Goal: Check status: Check status

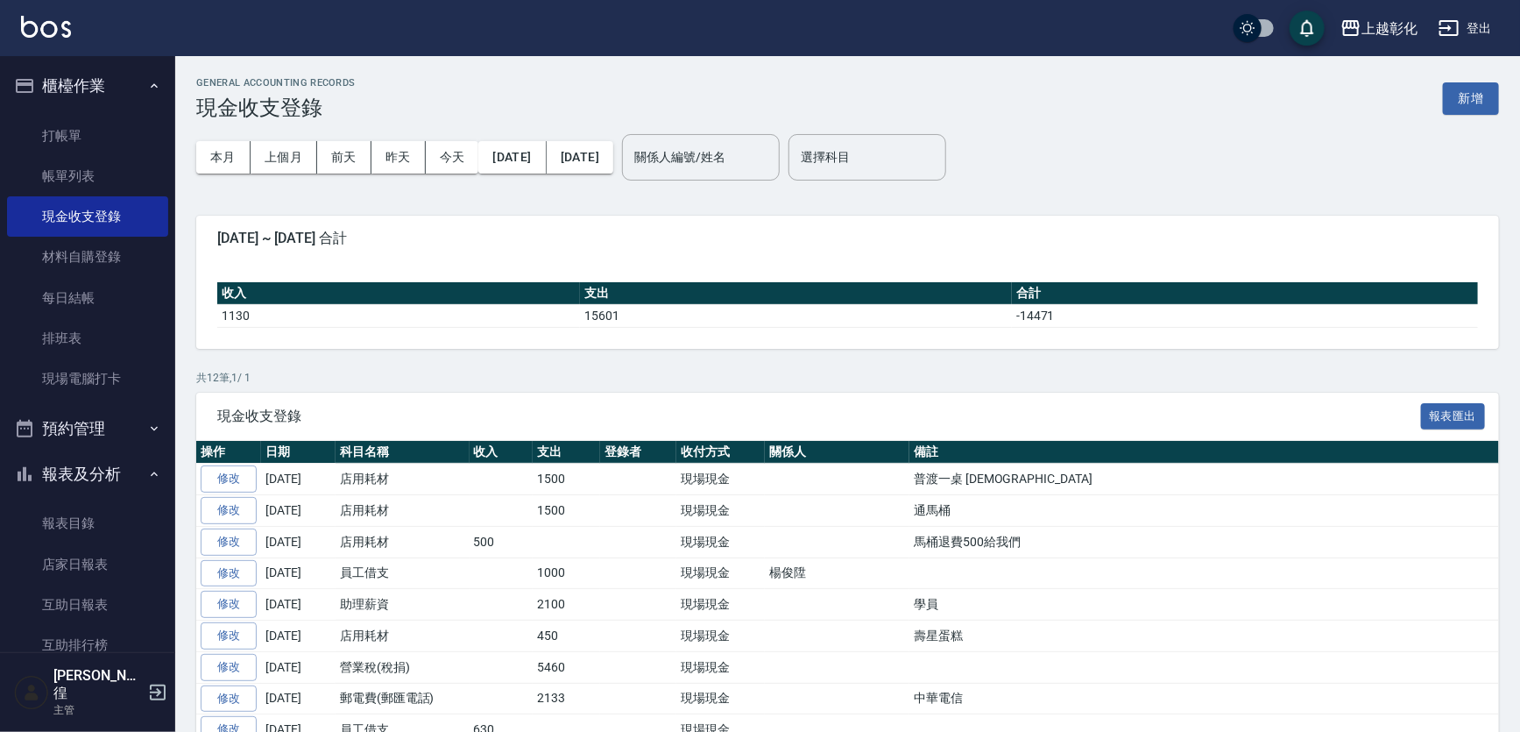
click at [87, 82] on button "櫃檯作業" at bounding box center [87, 86] width 161 height 46
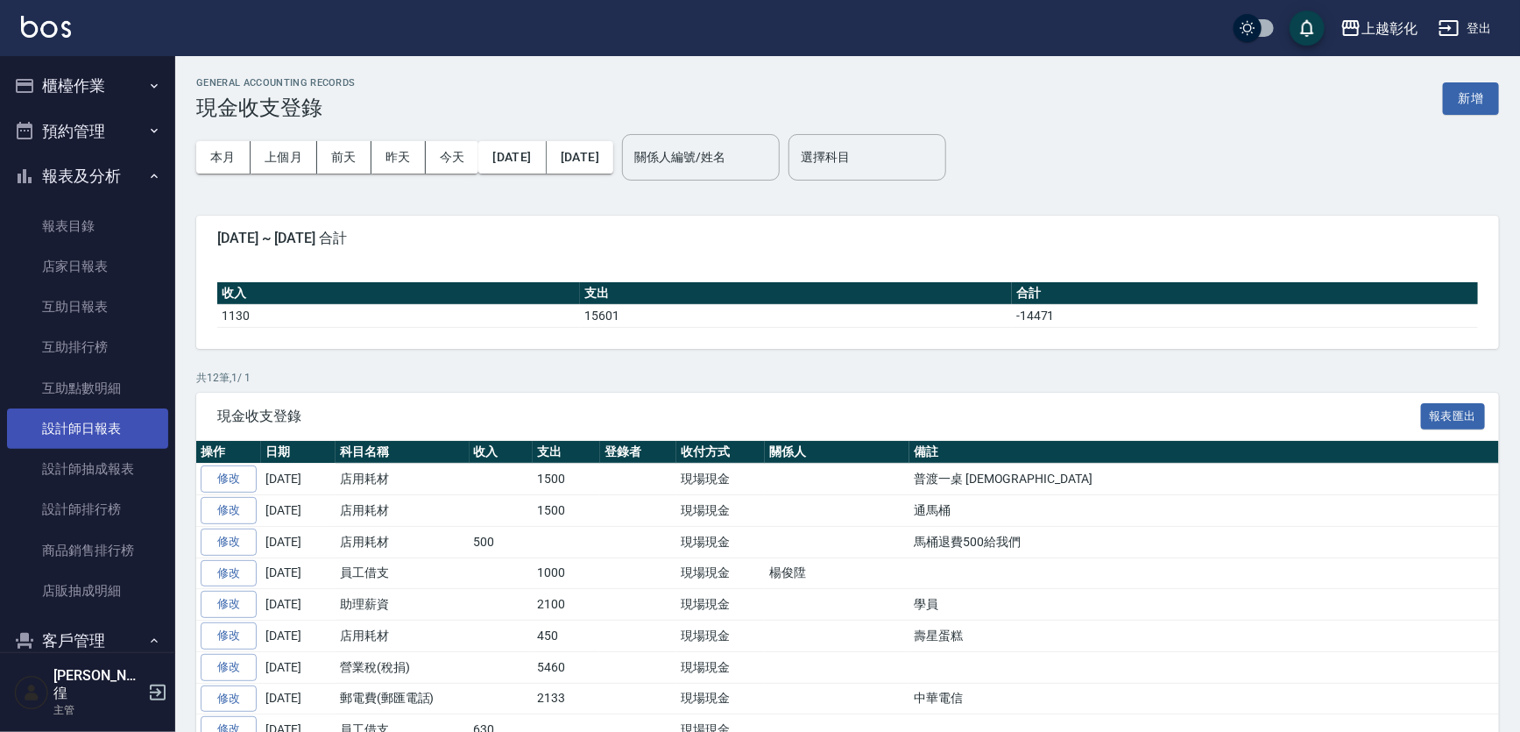
click at [123, 430] on link "設計師日報表" at bounding box center [87, 428] width 161 height 40
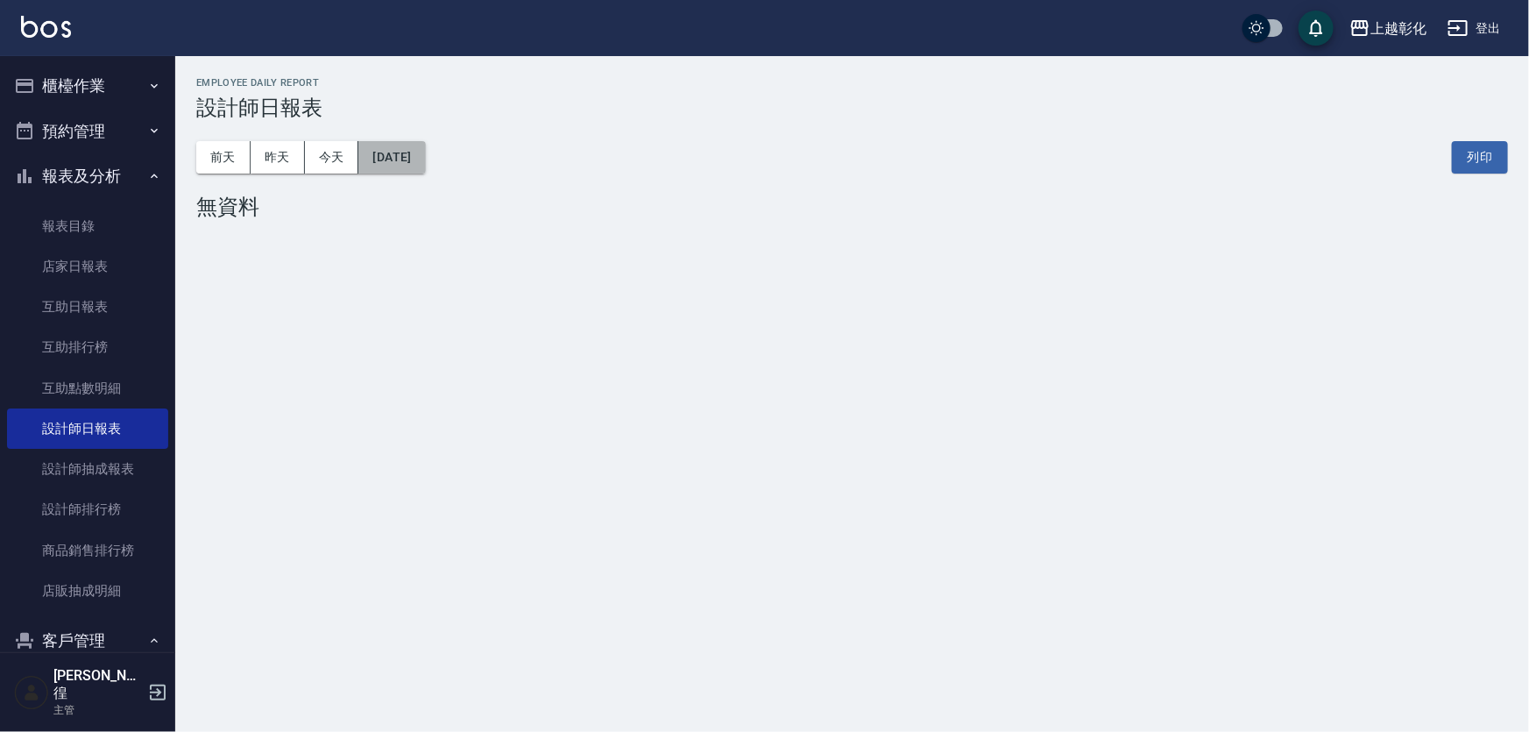
click at [409, 169] on button "[DATE]" at bounding box center [391, 157] width 67 height 32
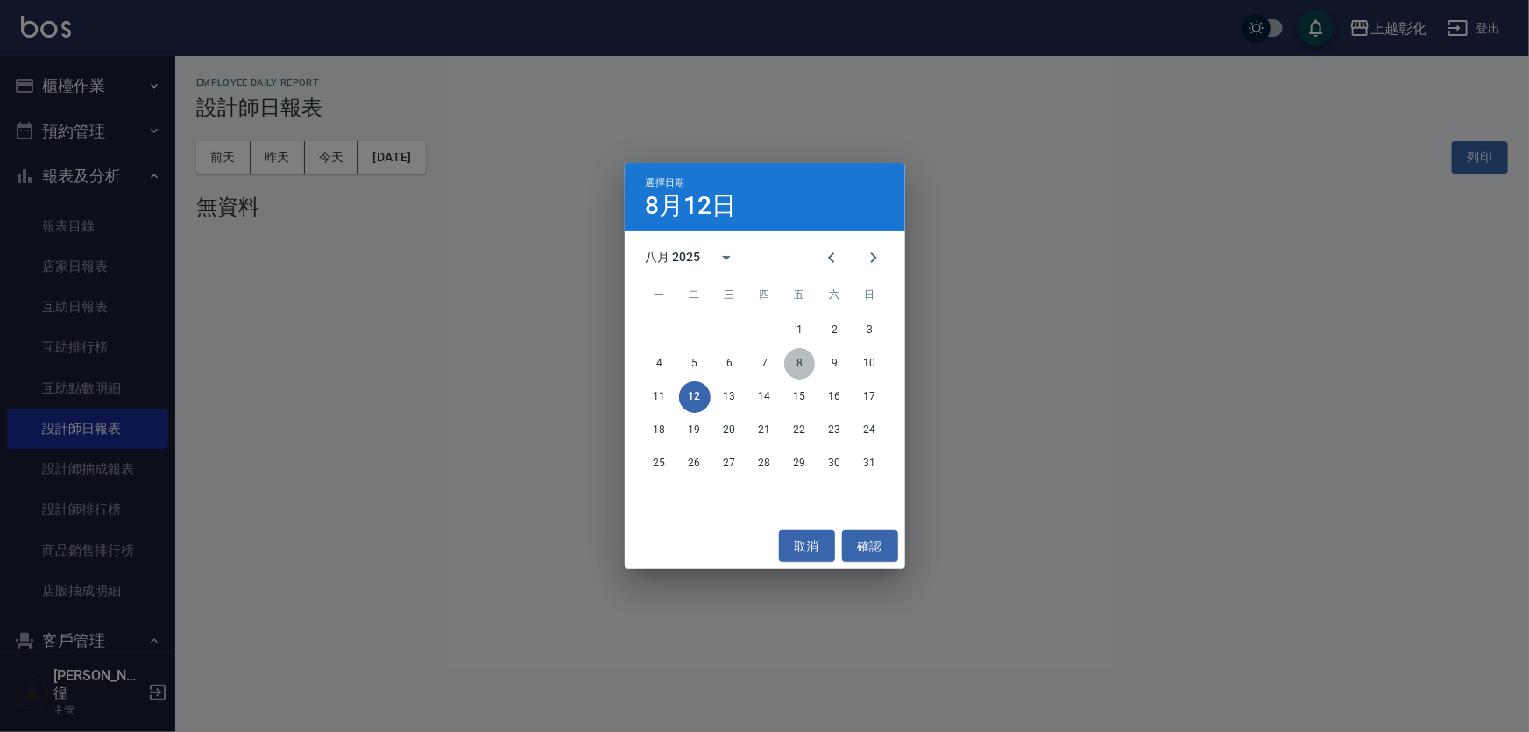
click at [811, 368] on button "8" at bounding box center [800, 364] width 32 height 32
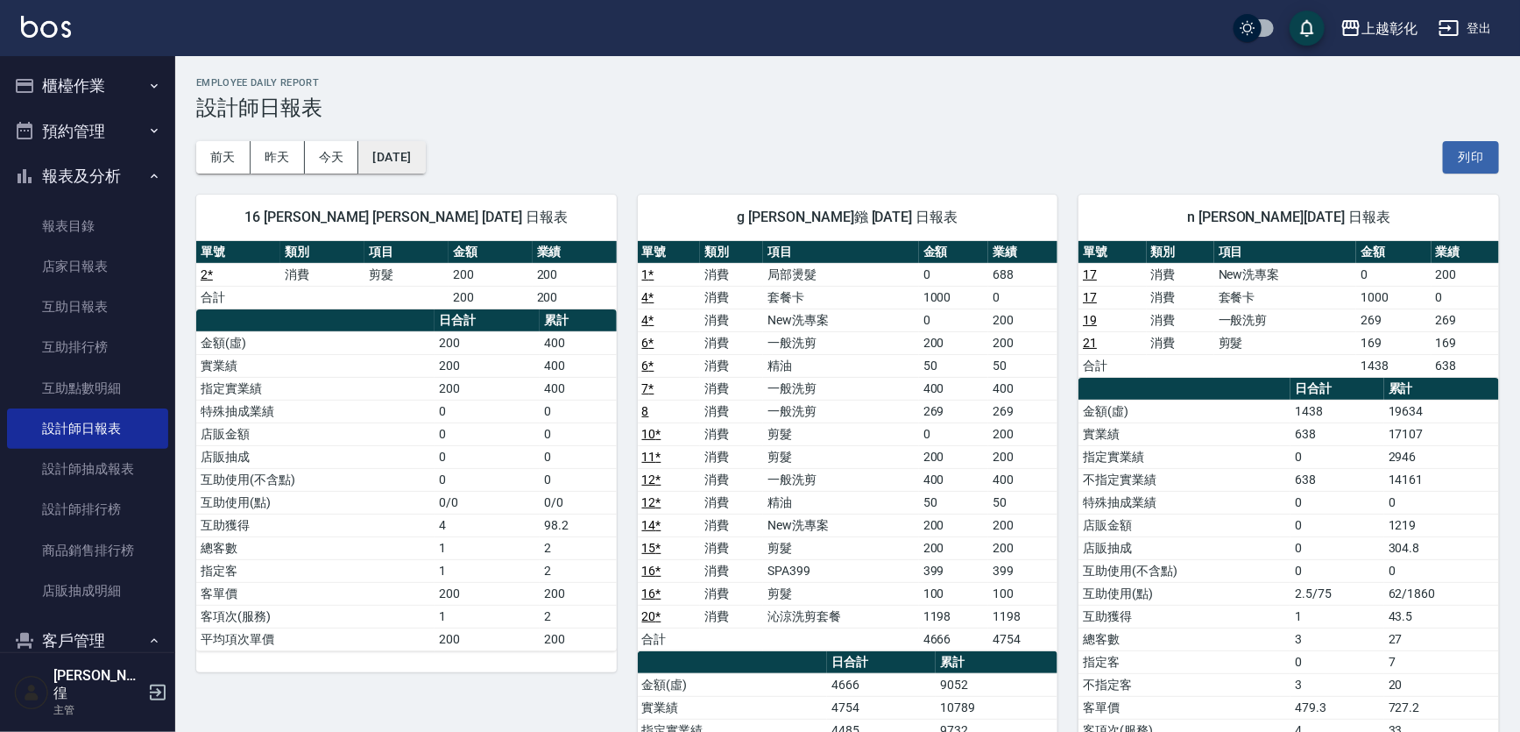
click at [425, 165] on button "[DATE]" at bounding box center [391, 157] width 67 height 32
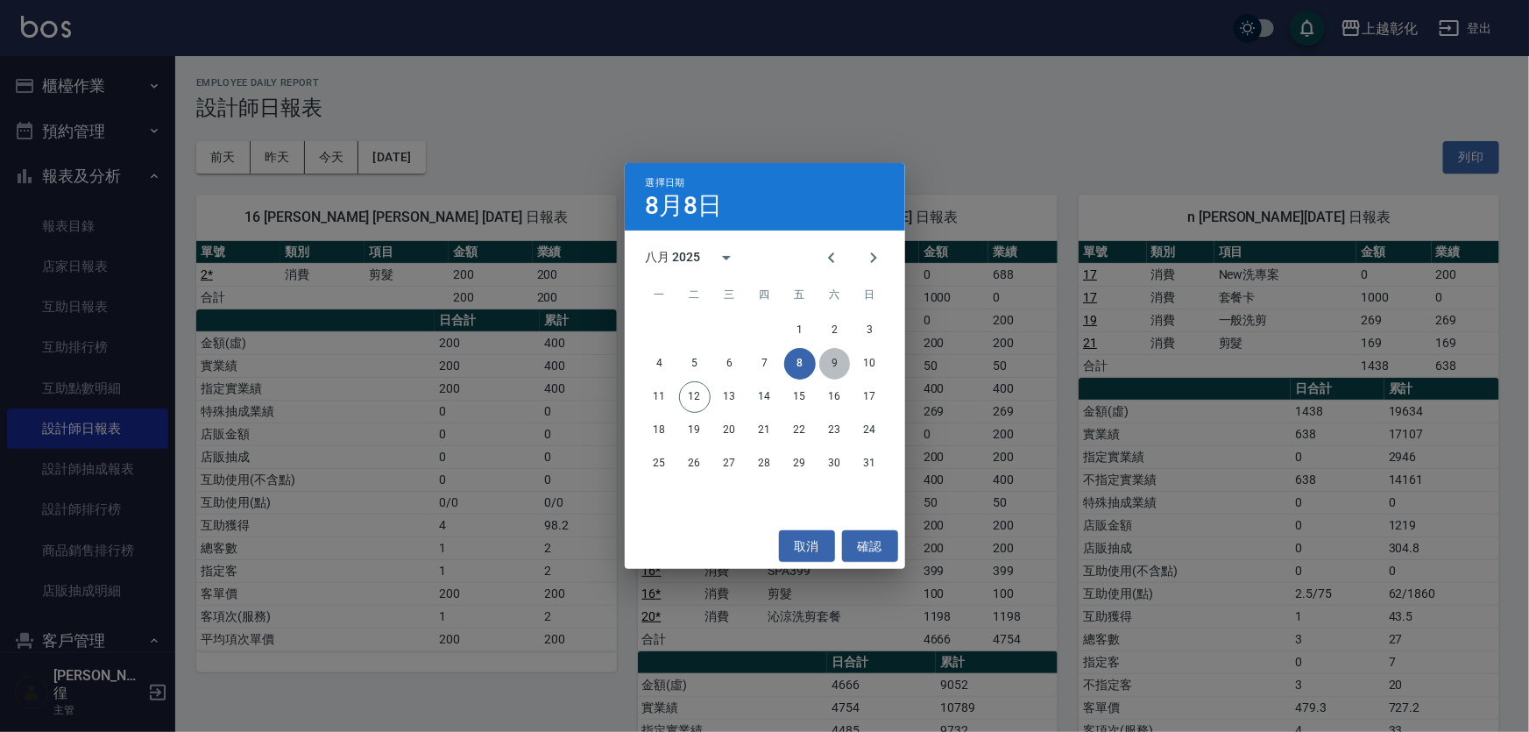
click at [837, 359] on button "9" at bounding box center [835, 364] width 32 height 32
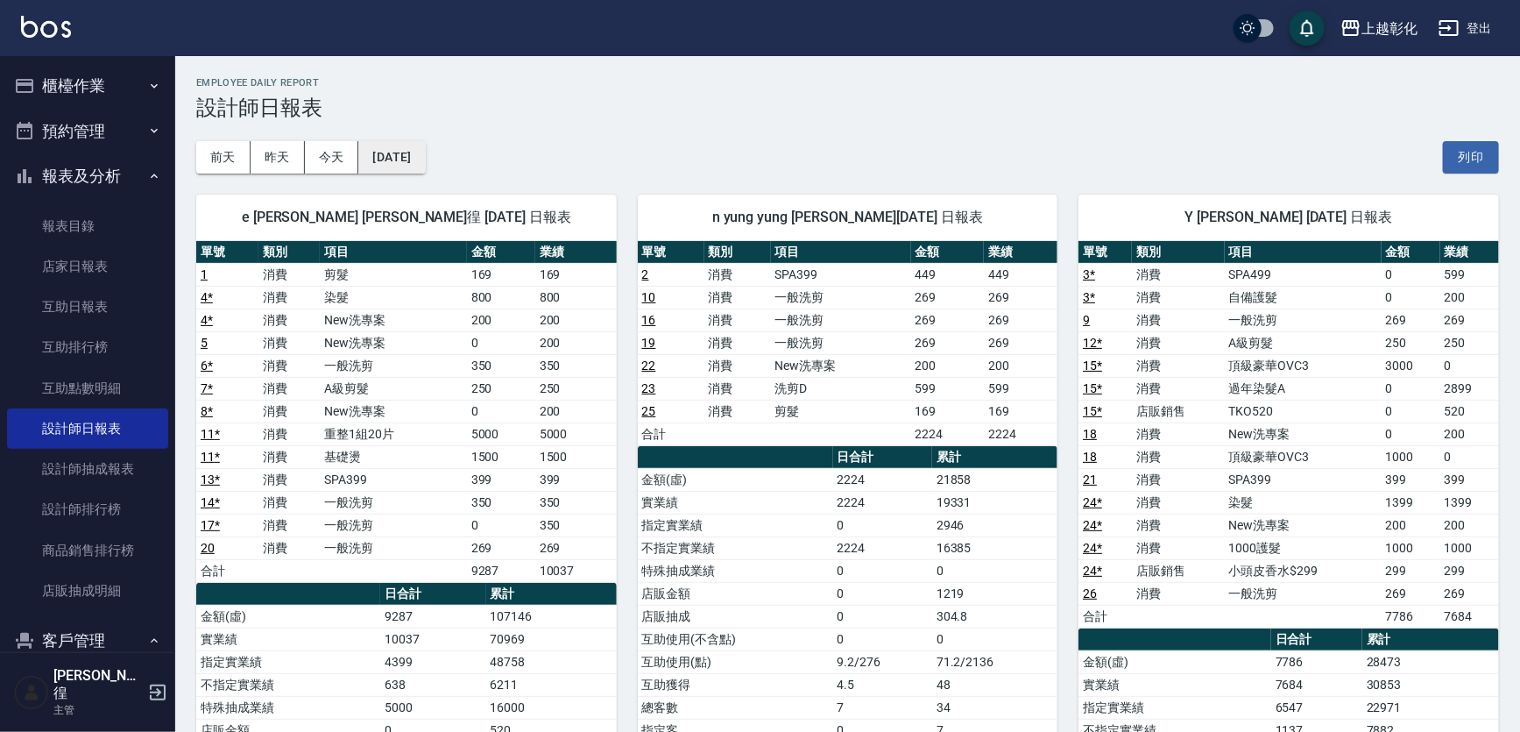
click at [425, 161] on button "[DATE]" at bounding box center [391, 157] width 67 height 32
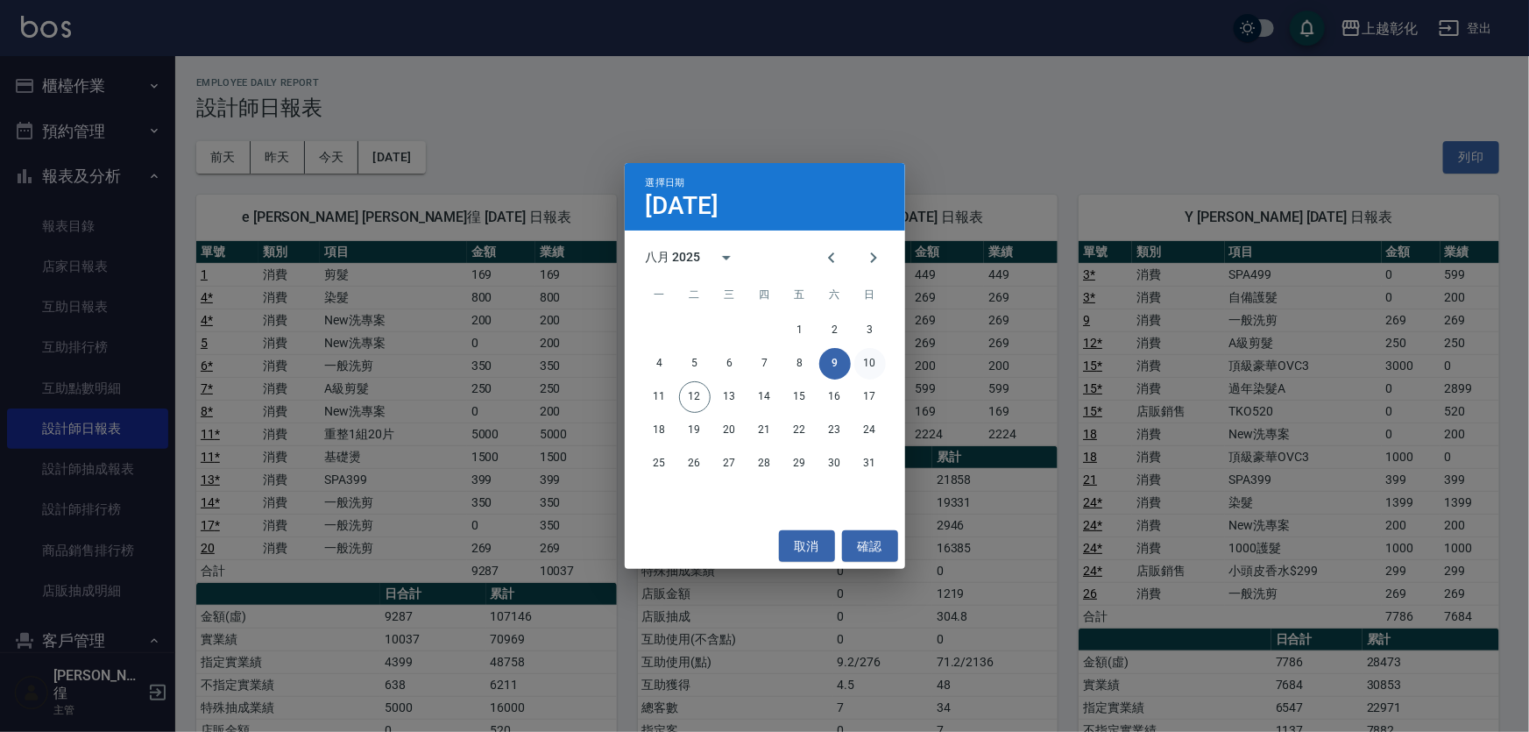
click at [880, 356] on button "10" at bounding box center [870, 364] width 32 height 32
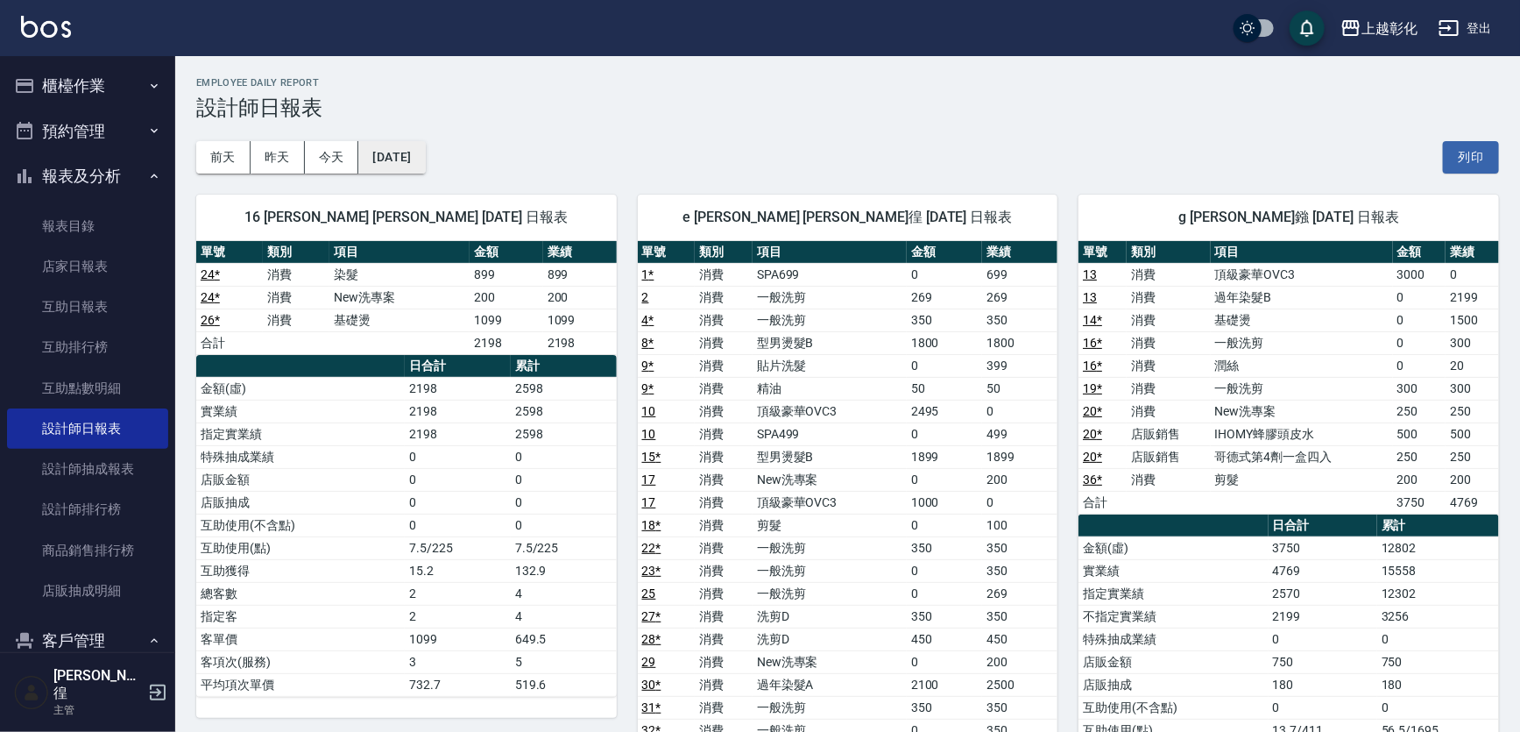
click at [425, 161] on button "[DATE]" at bounding box center [391, 157] width 67 height 32
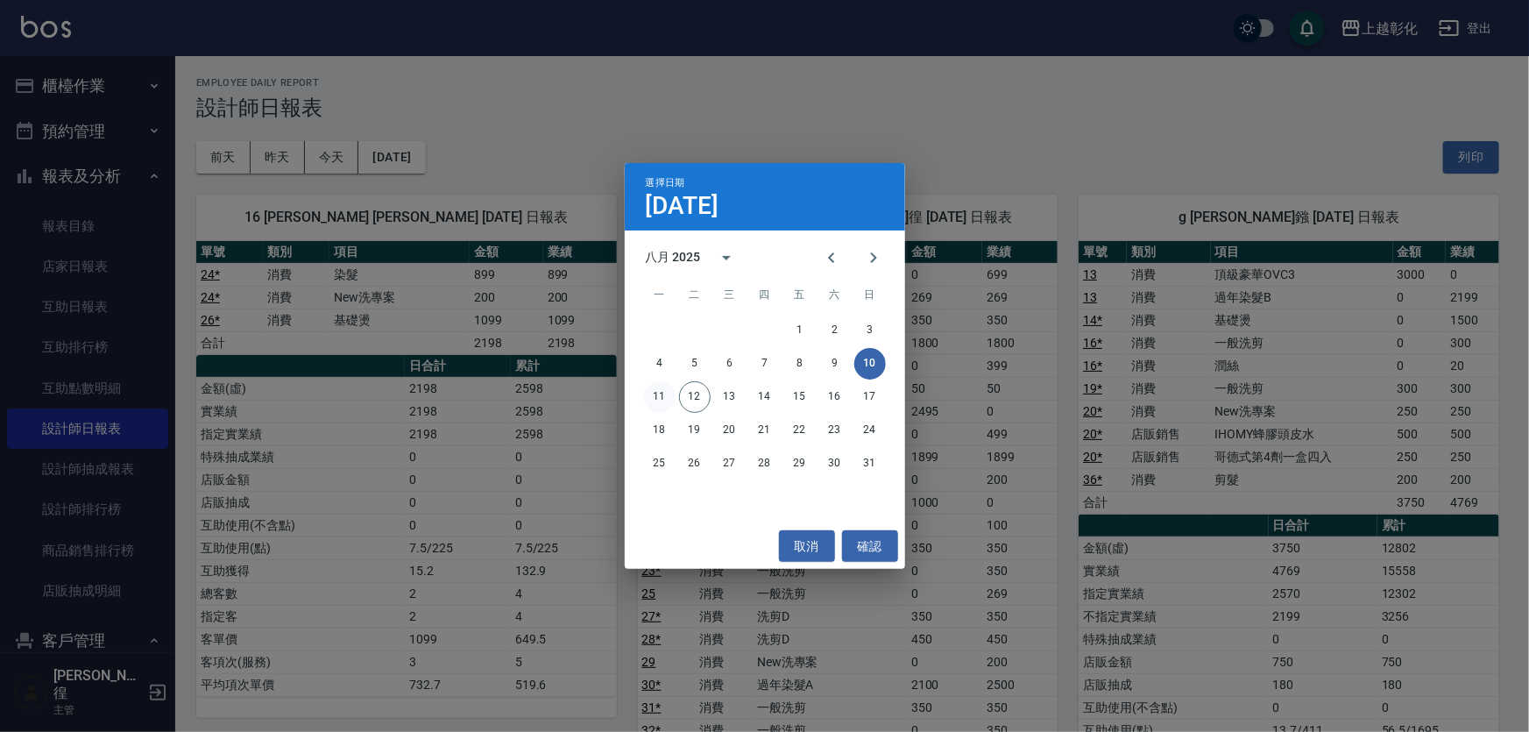
click at [668, 395] on button "11" at bounding box center [660, 397] width 32 height 32
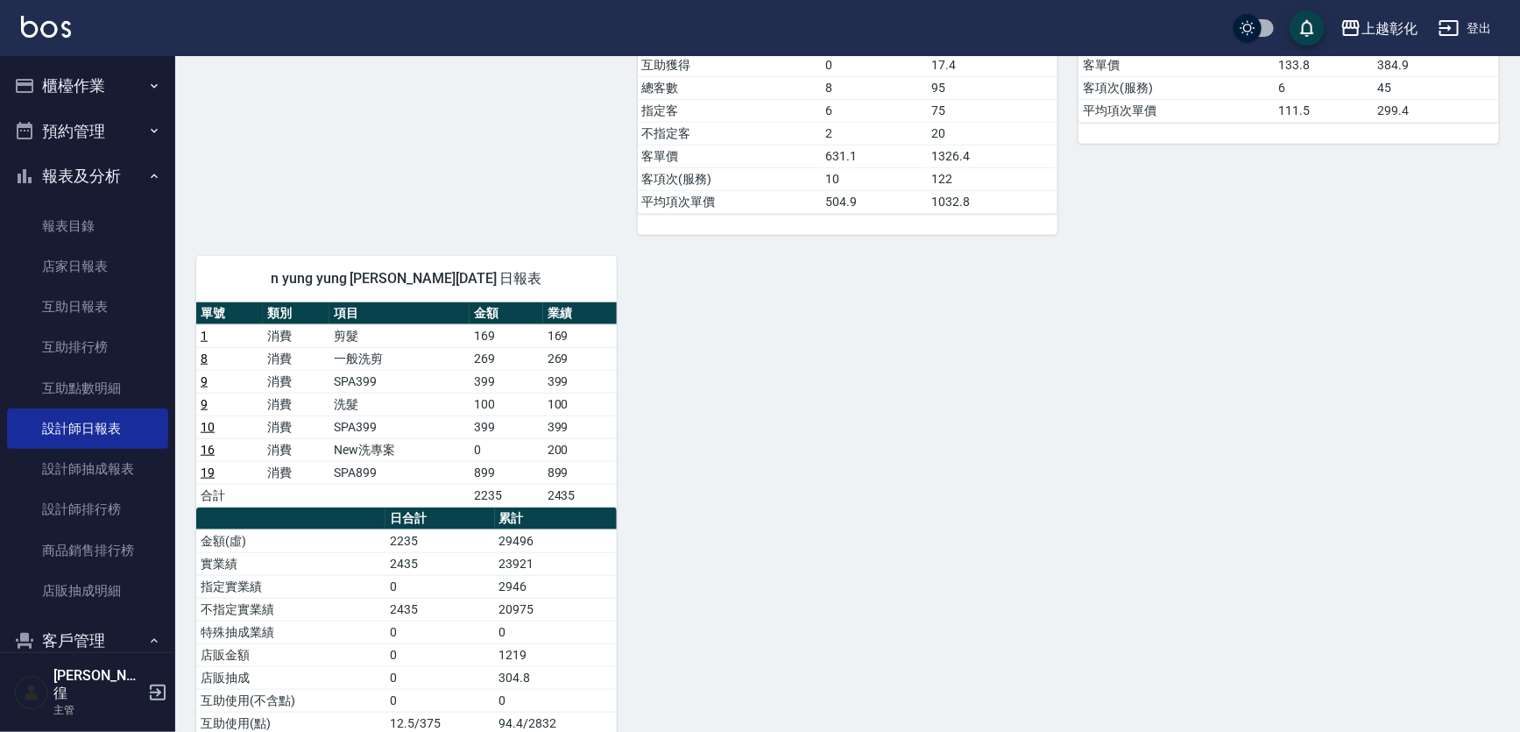
scroll to position [717, 0]
